Goal: Transaction & Acquisition: Subscribe to service/newsletter

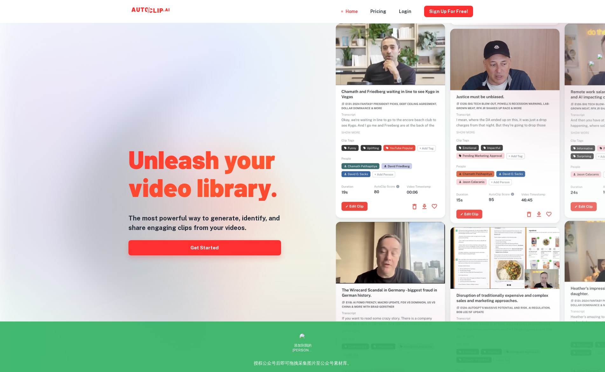
drag, startPoint x: 0, startPoint y: 0, endPoint x: 189, endPoint y: 247, distance: 310.8
click at [189, 247] on link "Get Started" at bounding box center [204, 247] width 153 height 15
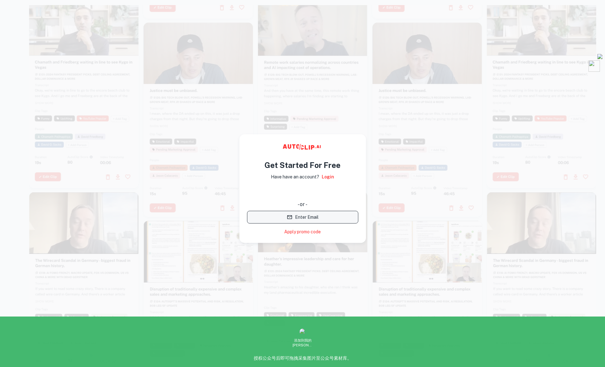
click at [305, 217] on button "Enter Email" at bounding box center [302, 217] width 111 height 13
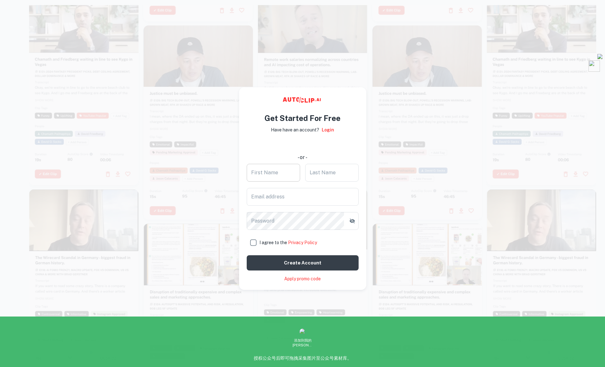
click at [286, 175] on input "First Name" at bounding box center [273, 173] width 53 height 18
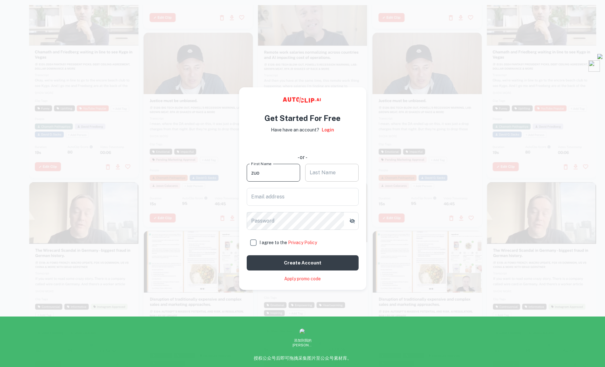
type input "zuo"
click at [324, 175] on input "Last Name" at bounding box center [331, 173] width 53 height 18
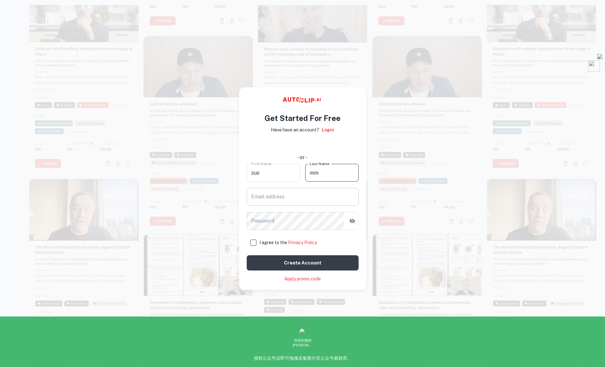
type input "mm"
click at [280, 201] on input "Email address" at bounding box center [303, 197] width 112 height 18
type input "[EMAIL_ADDRESS][DOMAIN_NAME]"
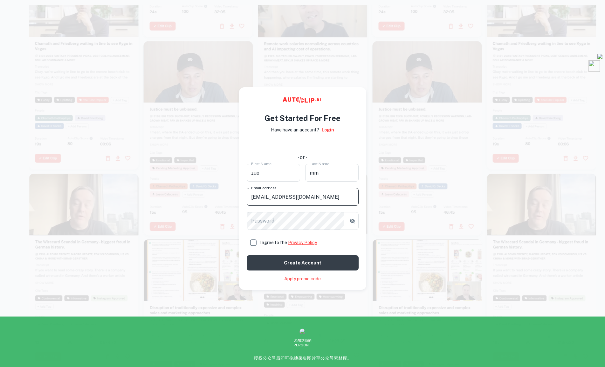
click at [293, 244] on link "Privacy Policy" at bounding box center [302, 242] width 29 height 5
click at [252, 243] on input "I agree to the Privacy Policy" at bounding box center [253, 242] width 13 height 13
checkbox input "true"
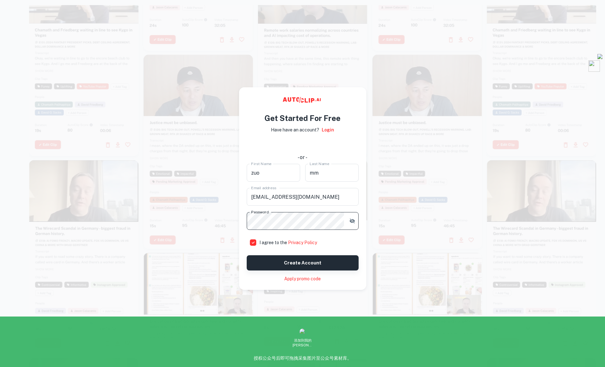
click at [314, 262] on button "Create account" at bounding box center [303, 263] width 112 height 15
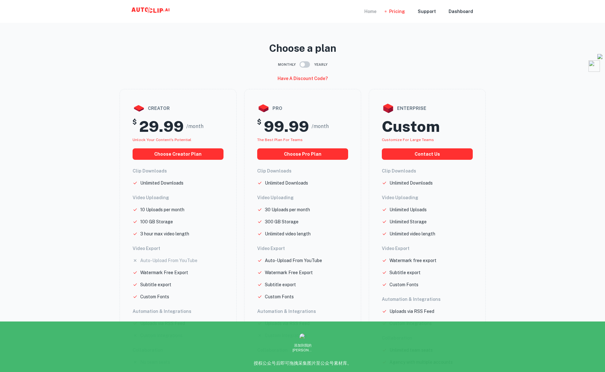
click at [371, 9] on div "Home" at bounding box center [370, 11] width 12 height 23
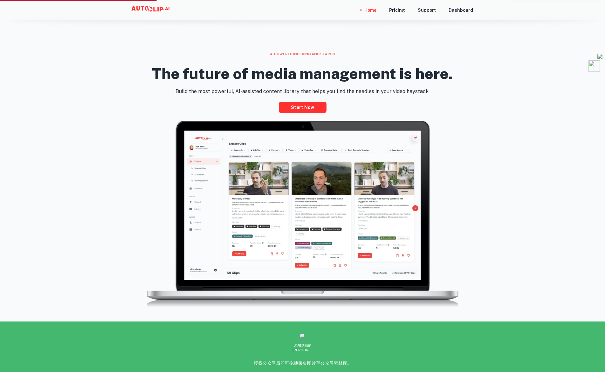
scroll to position [381, 0]
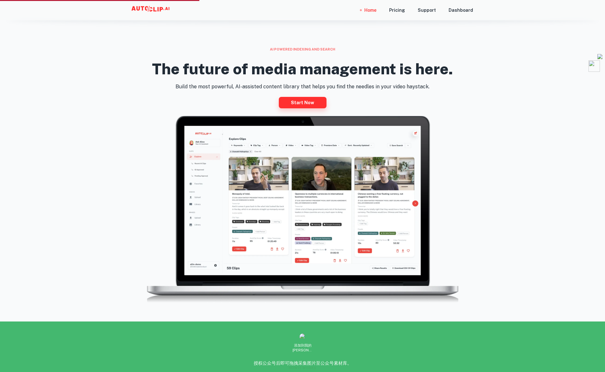
click at [295, 105] on link "Start now" at bounding box center [303, 102] width 48 height 11
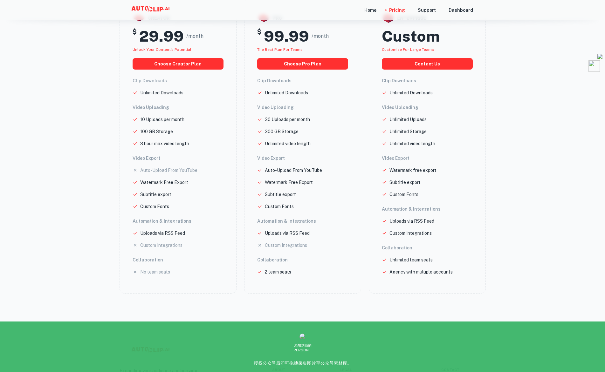
scroll to position [86, 0]
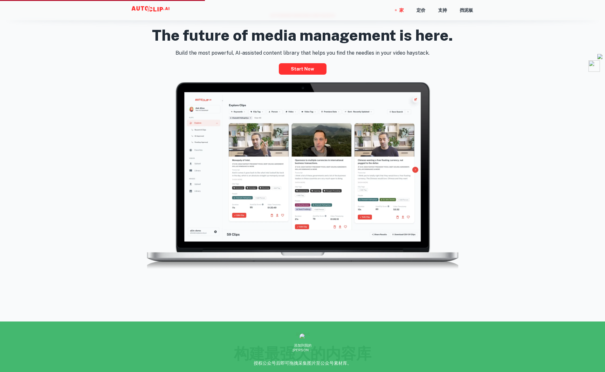
scroll to position [318, 0]
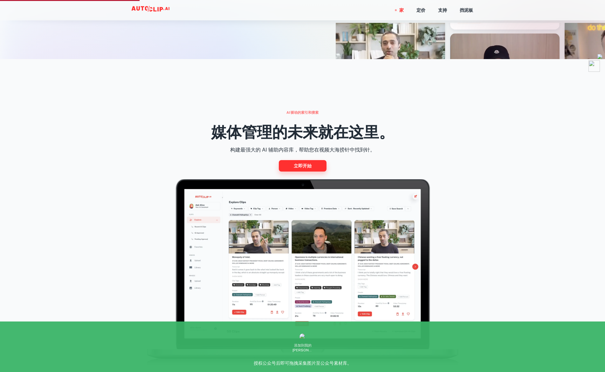
click at [311, 166] on font "立即开始" at bounding box center [303, 166] width 18 height 8
